Goal: Information Seeking & Learning: Check status

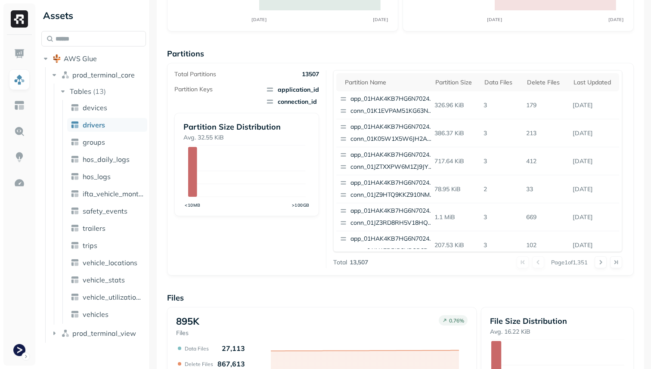
scroll to position [289, 0]
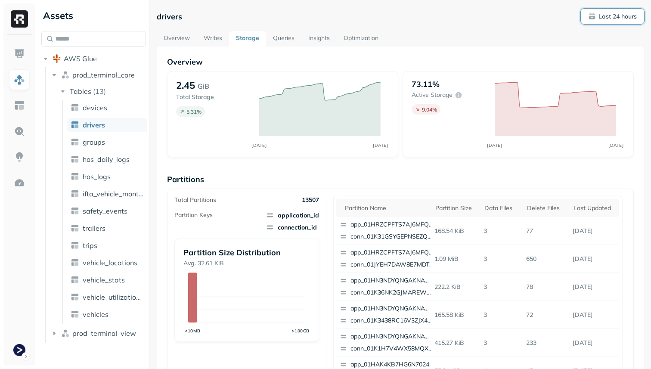
click at [621, 14] on p "Last 24 hours" at bounding box center [618, 16] width 38 height 8
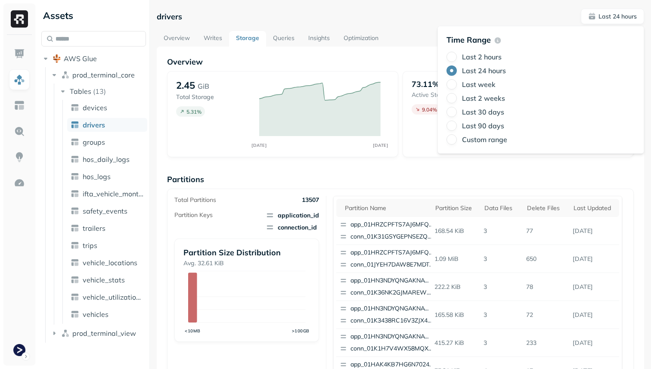
click at [490, 53] on label "Last 2 hours" at bounding box center [482, 57] width 40 height 9
click at [457, 53] on button "Last 2 hours" at bounding box center [452, 57] width 10 height 10
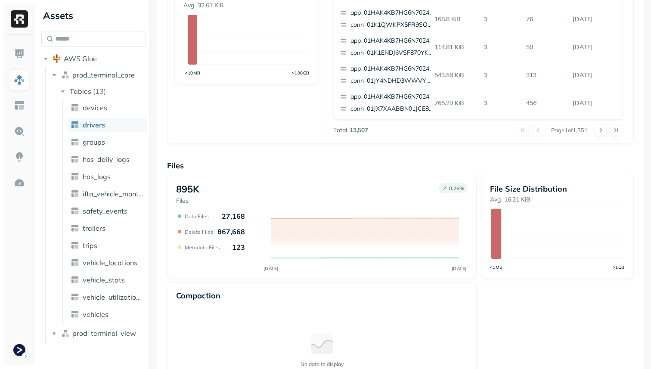
scroll to position [289, 0]
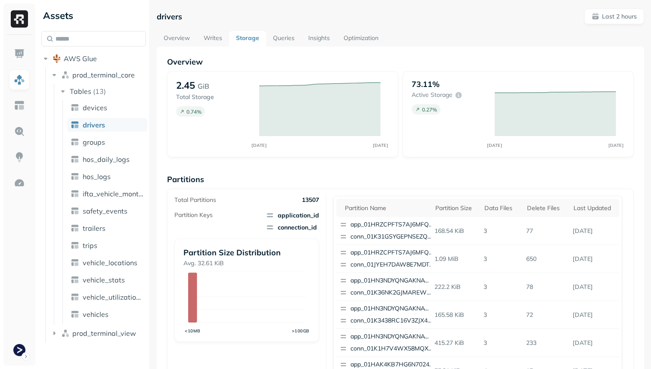
scroll to position [289, 0]
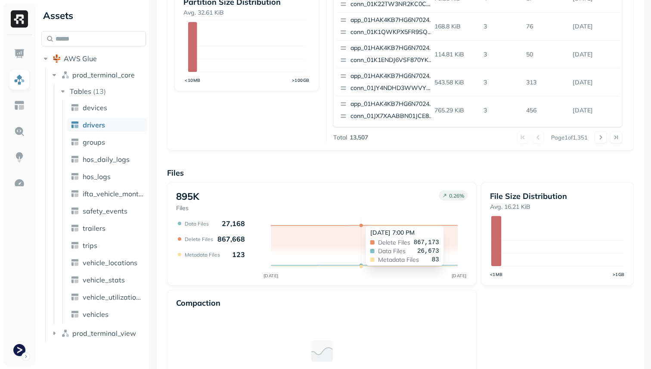
scroll to position [289, 0]
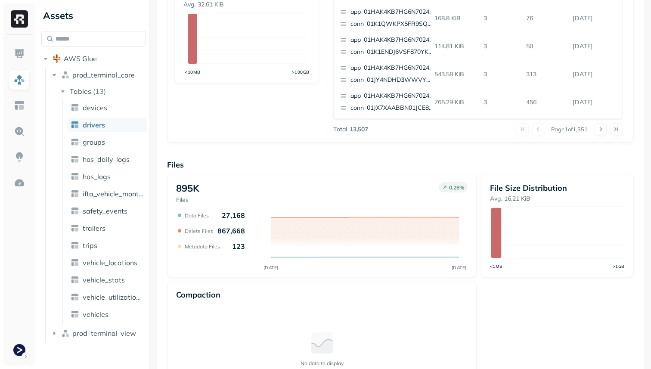
scroll to position [289, 0]
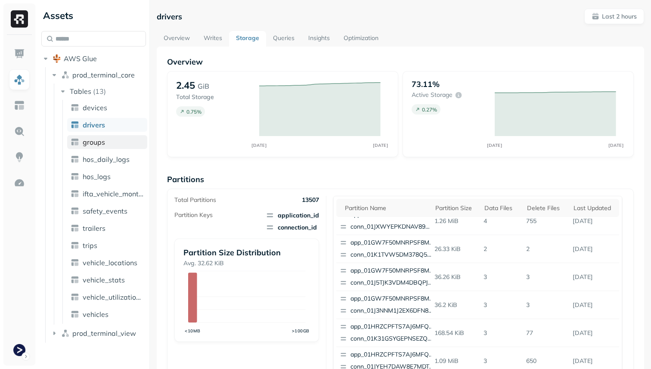
click at [111, 141] on link "groups" at bounding box center [107, 142] width 80 height 14
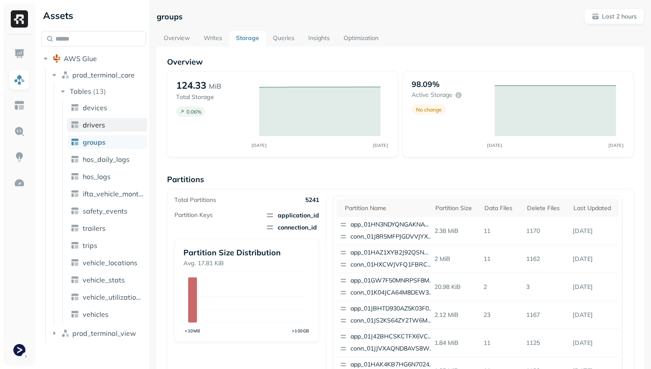
click at [111, 122] on link "drivers" at bounding box center [107, 125] width 80 height 14
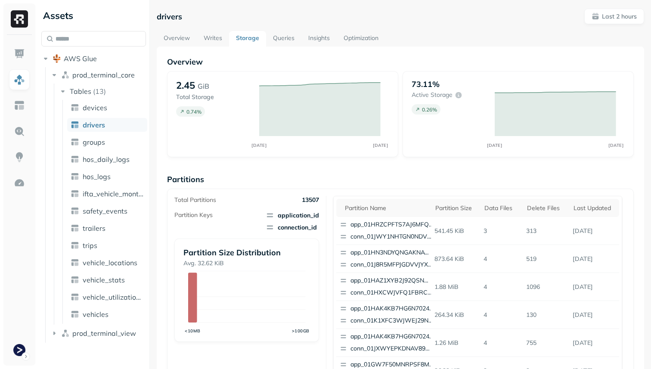
scroll to position [289, 0]
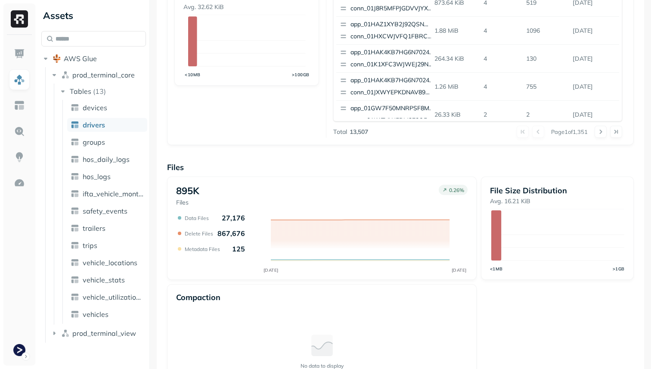
scroll to position [289, 0]
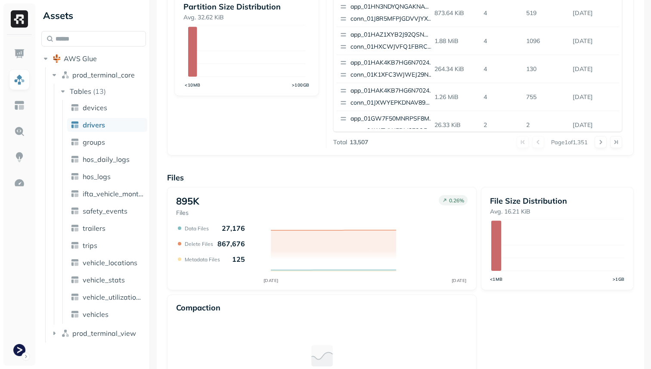
scroll to position [289, 0]
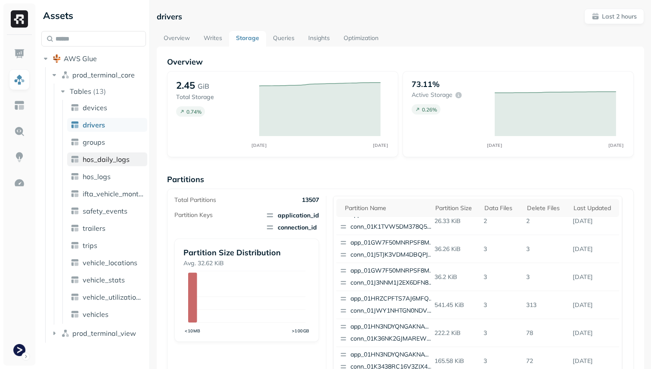
click at [106, 154] on link "hos_daily_logs" at bounding box center [107, 159] width 80 height 14
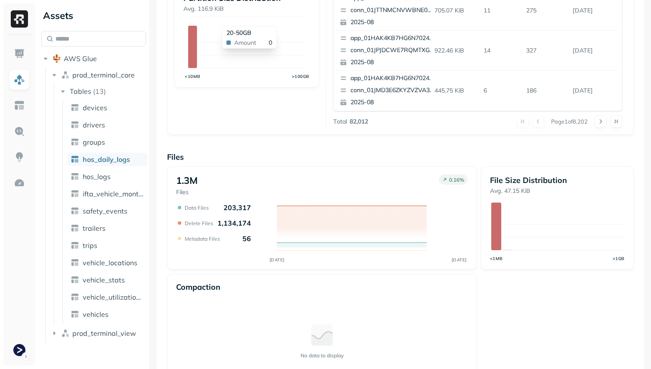
scroll to position [289, 0]
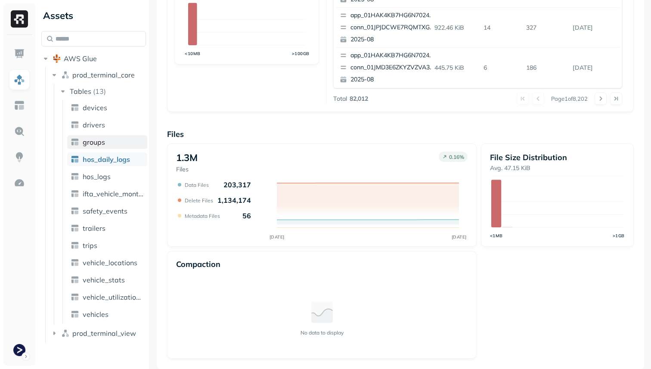
click at [111, 144] on link "groups" at bounding box center [107, 142] width 80 height 14
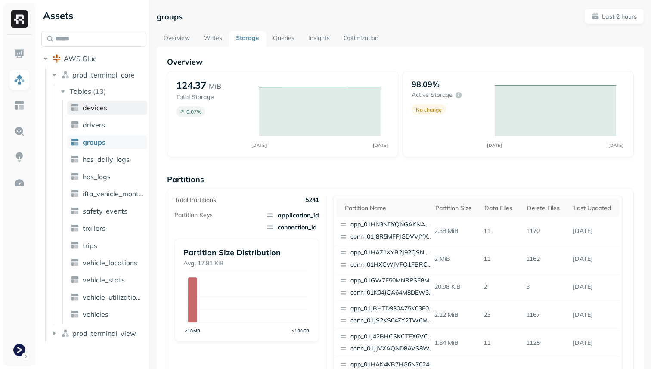
click at [97, 112] on link "devices" at bounding box center [107, 108] width 80 height 14
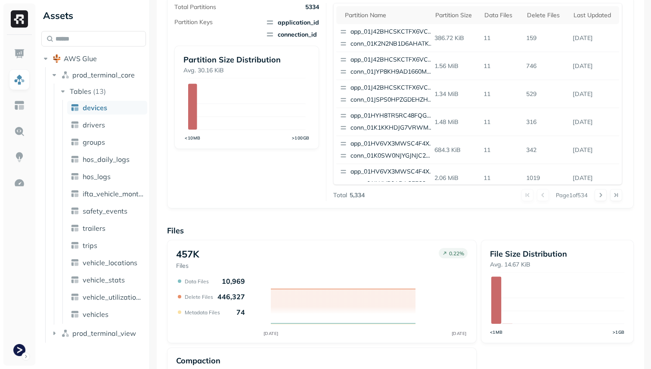
scroll to position [289, 0]
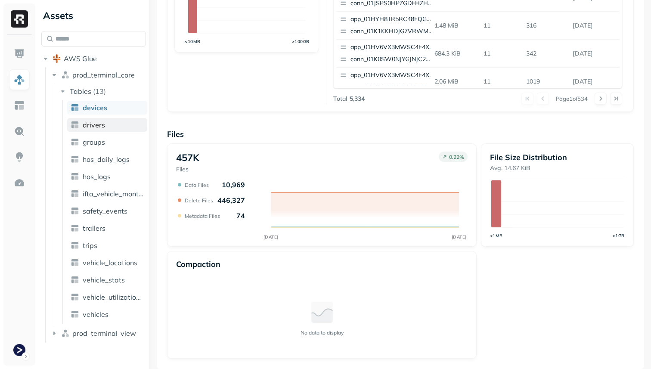
click at [112, 121] on link "drivers" at bounding box center [107, 125] width 80 height 14
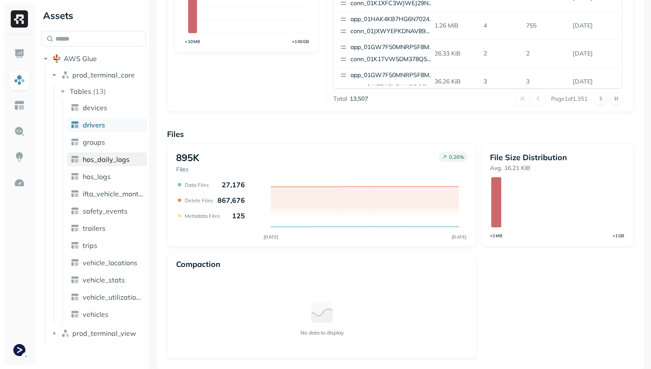
click at [133, 158] on link "hos_daily_logs" at bounding box center [107, 159] width 80 height 14
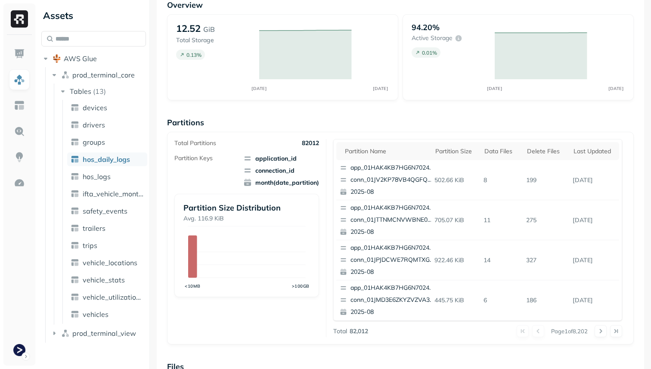
scroll to position [289, 0]
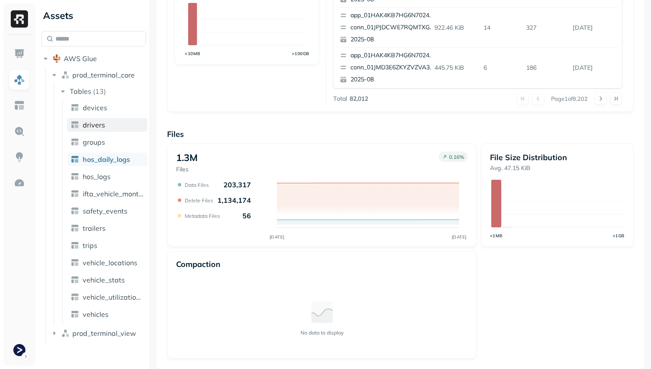
click at [109, 124] on link "drivers" at bounding box center [107, 125] width 80 height 14
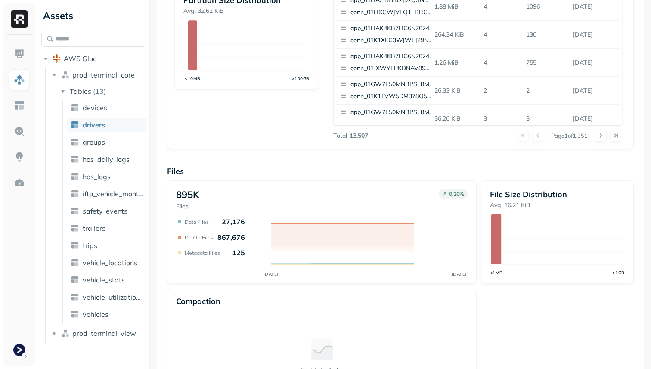
scroll to position [289, 0]
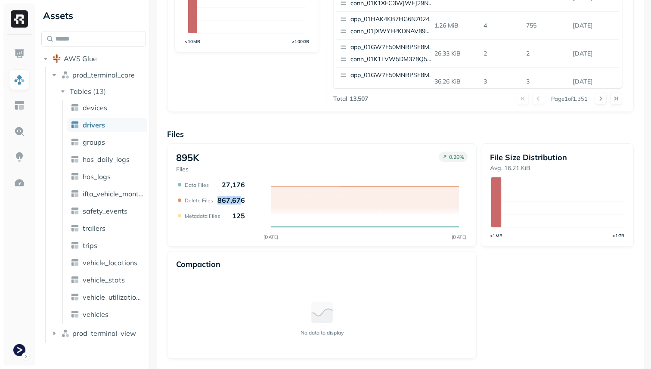
drag, startPoint x: 217, startPoint y: 198, endPoint x: 237, endPoint y: 198, distance: 20.7
click at [237, 198] on p "867,676" at bounding box center [231, 200] width 28 height 9
click at [247, 246] on div "895K Files 0.26 % AUG 27 AUG 27 Data Files 27,176 Delete Files 867,676 Metadata…" at bounding box center [322, 194] width 310 height 103
click at [16, 347] on html "Assets AWS Glue prod_terminal_core Tables ( 13 ) devices drivers groups hos_dai…" at bounding box center [325, 184] width 651 height 369
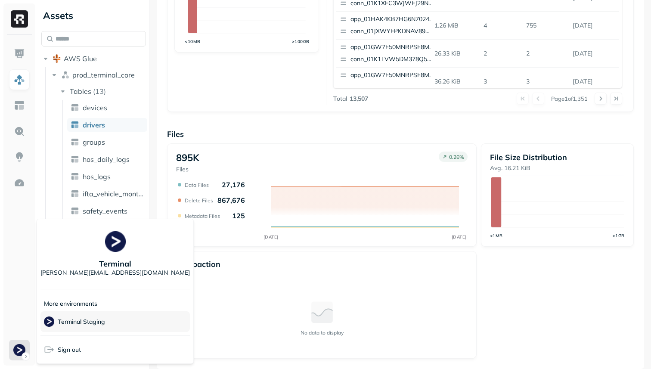
click at [76, 323] on p "Terminal Staging" at bounding box center [81, 322] width 47 height 8
